Goal: Task Accomplishment & Management: Manage account settings

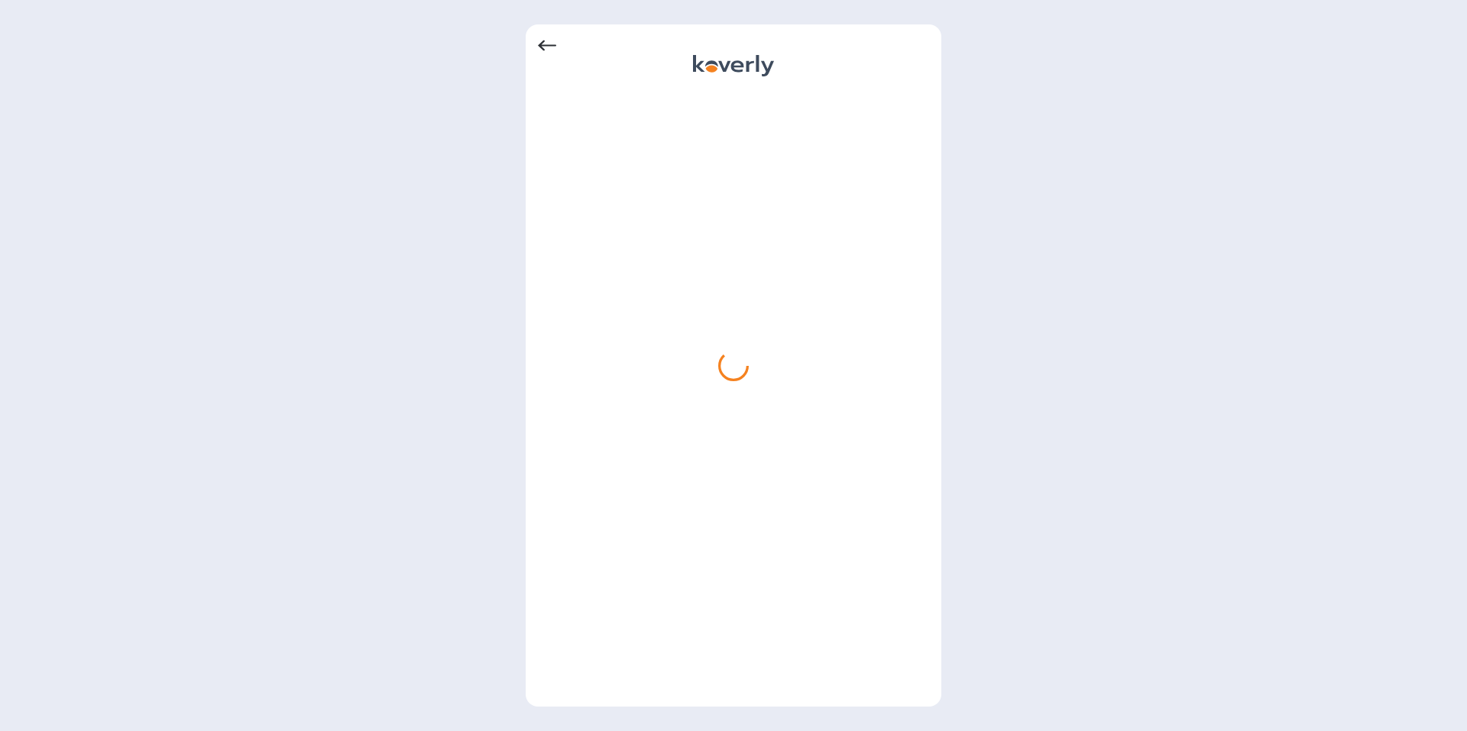
click at [542, 38] on icon at bounding box center [547, 46] width 18 height 18
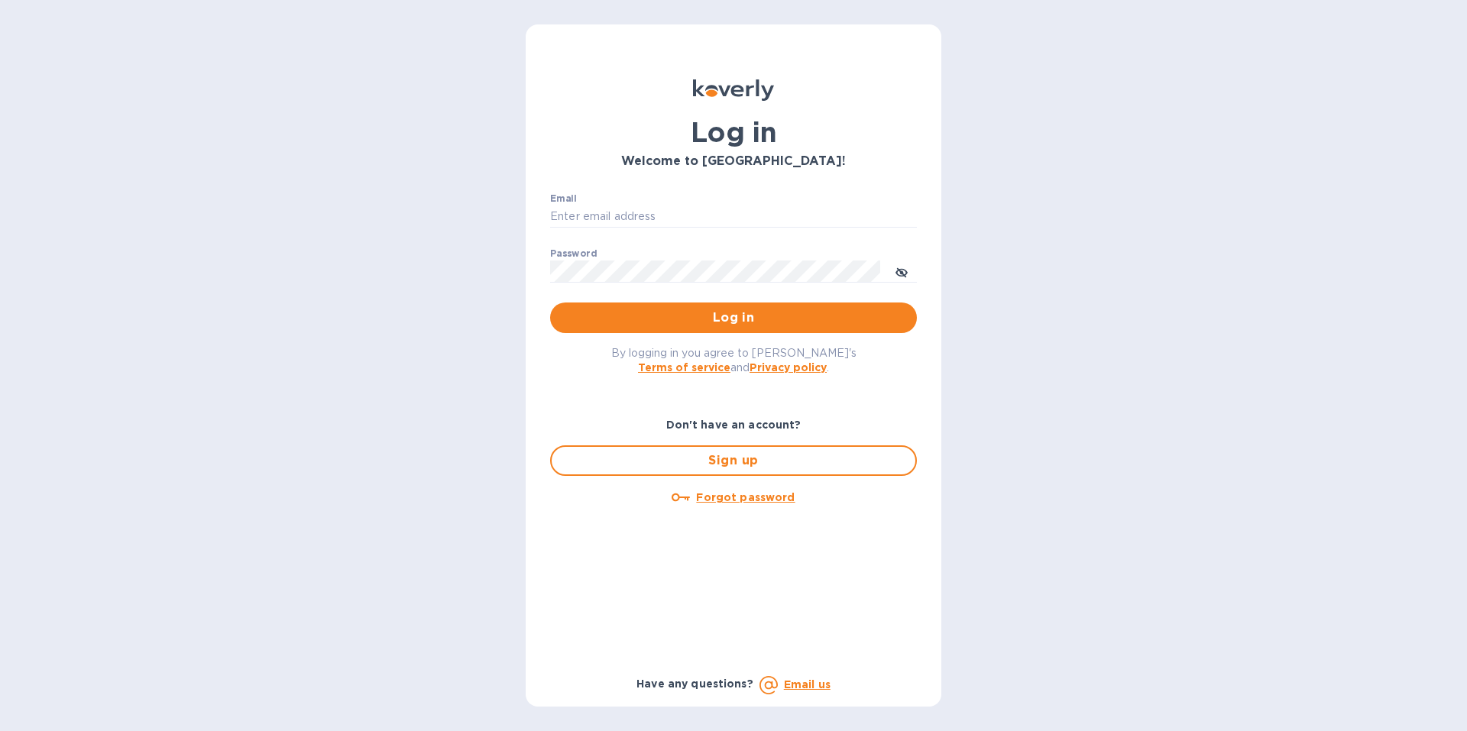
type input "[PERSON_NAME][EMAIL_ADDRESS][DOMAIN_NAME]"
click at [898, 273] on icon "toggle password visibility" at bounding box center [901, 273] width 12 height 12
